Goal: Obtain resource: Obtain resource

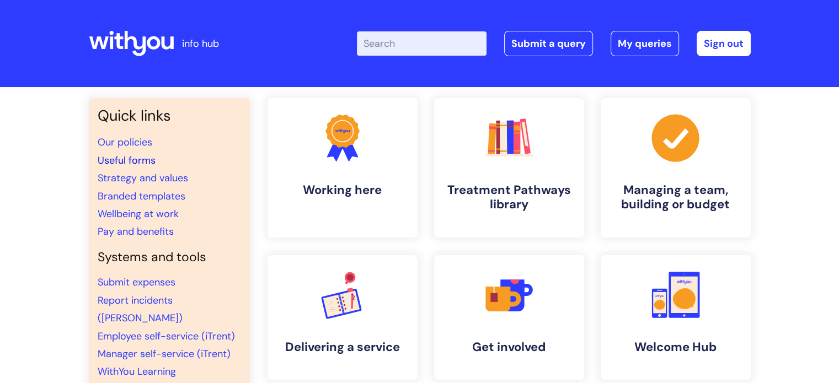
click at [140, 161] on link "Useful forms" at bounding box center [127, 160] width 58 height 13
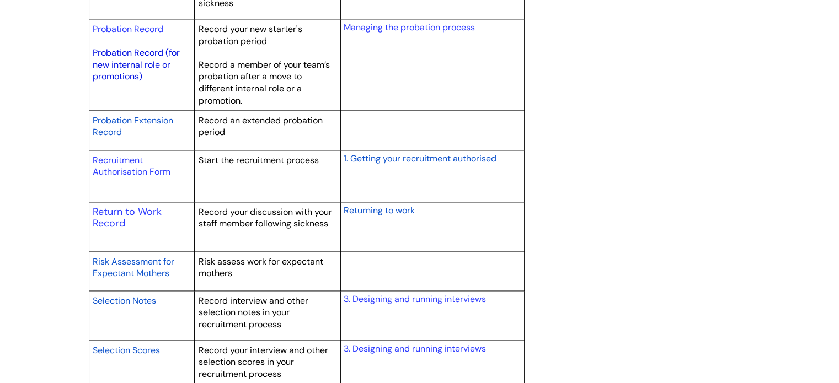
scroll to position [1600, 0]
click at [135, 211] on link "Return to Work Record" at bounding box center [127, 217] width 69 height 25
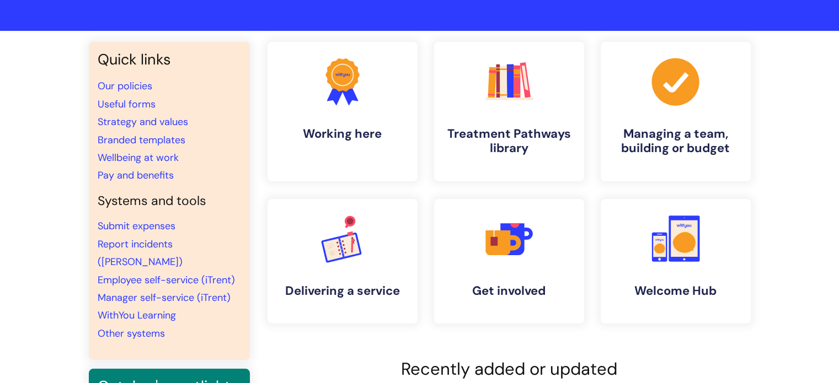
scroll to position [110, 0]
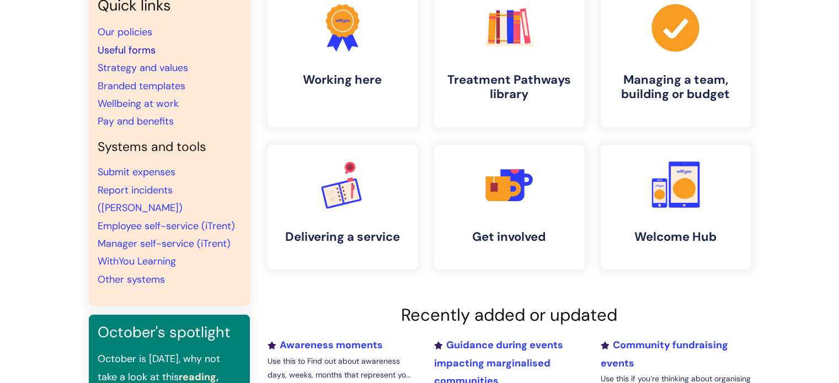
click at [137, 52] on link "Useful forms" at bounding box center [127, 50] width 58 height 13
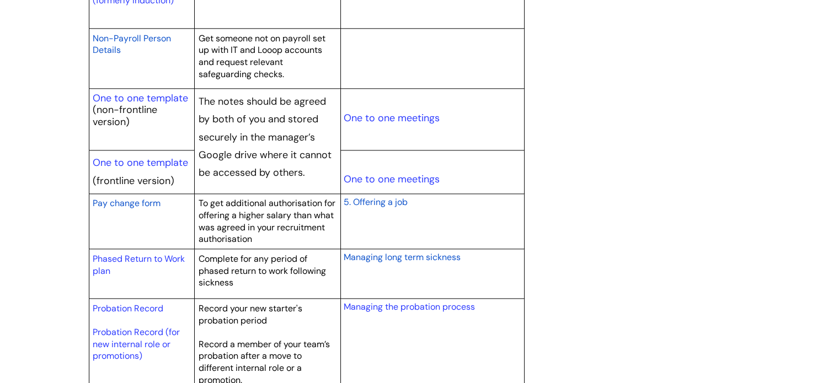
scroll to position [1324, 0]
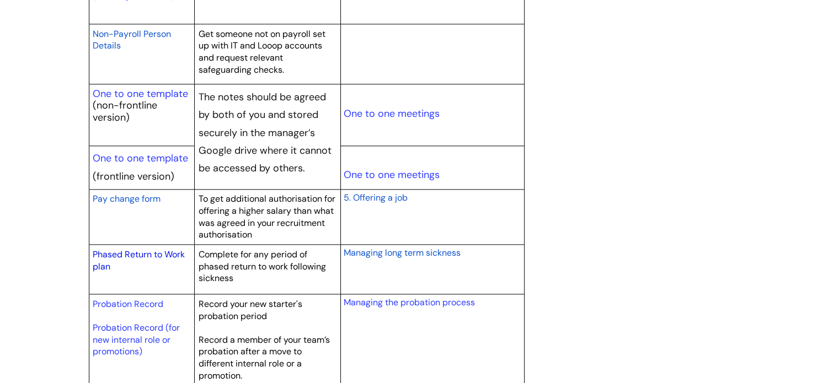
click at [144, 253] on link "Phased Return to Work plan" at bounding box center [139, 261] width 92 height 24
